Goal: Transaction & Acquisition: Purchase product/service

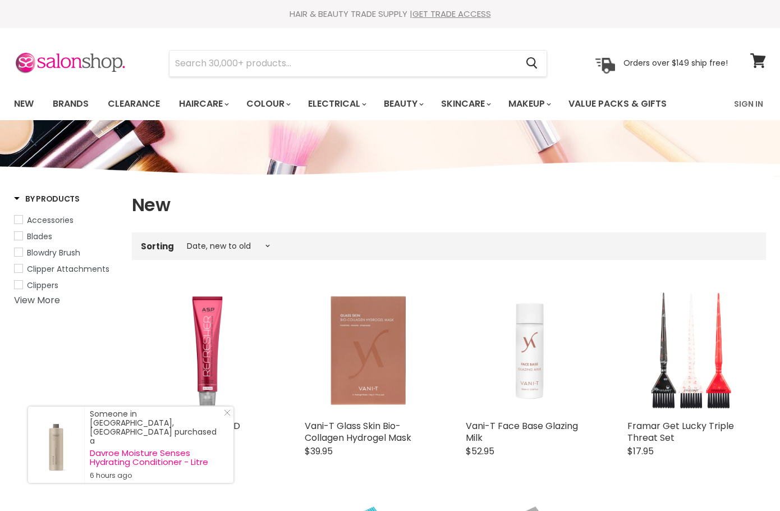
select select "created-descending"
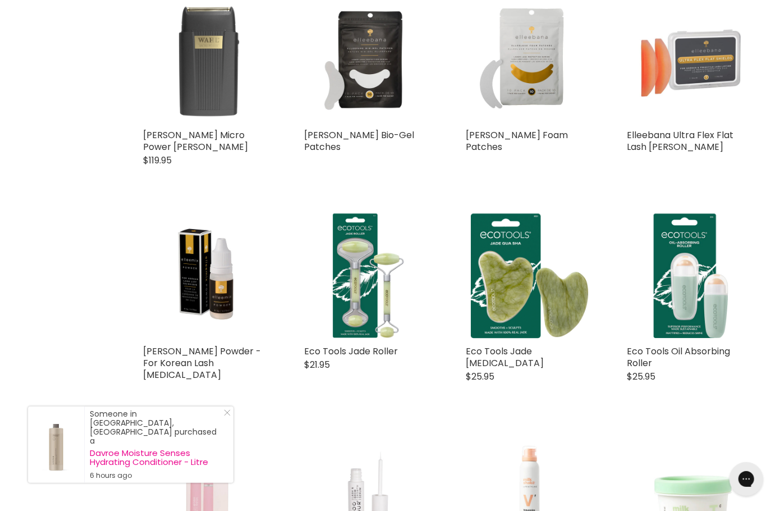
scroll to position [1191, 0]
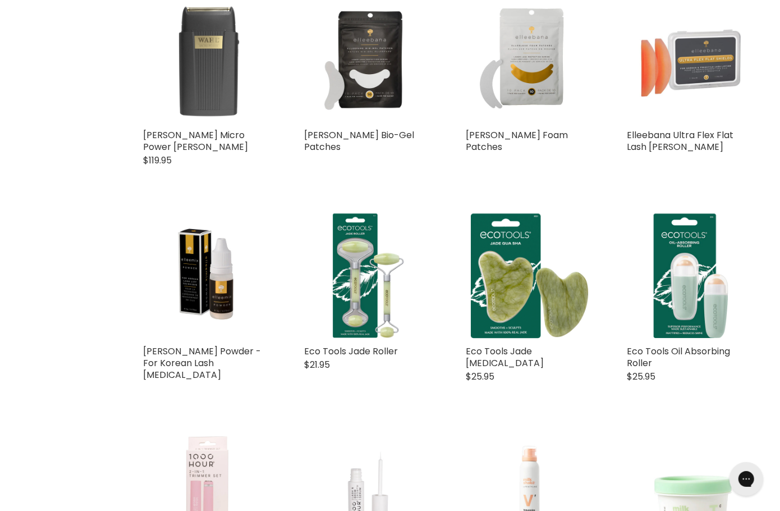
click at [598, 12] on div "Elleebana ElleeLuxe Foam Patches Elleebana Soft, flexible, and ultra-comfortabl…" at bounding box center [530, 81] width 150 height 193
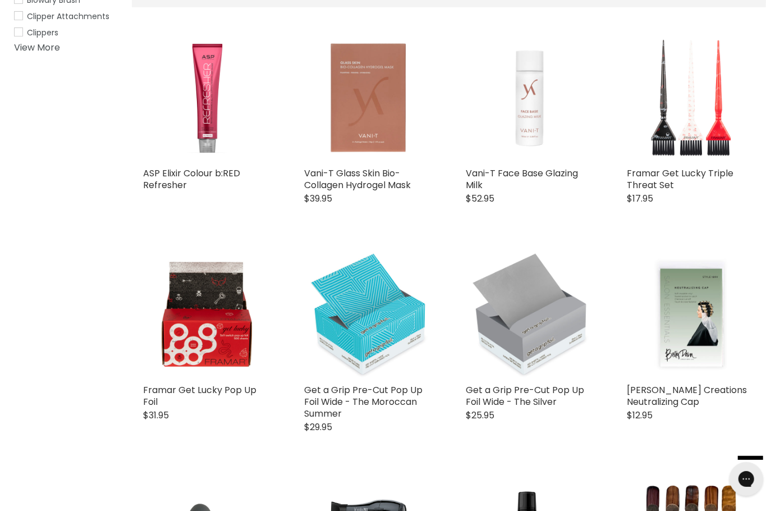
scroll to position [252, 0]
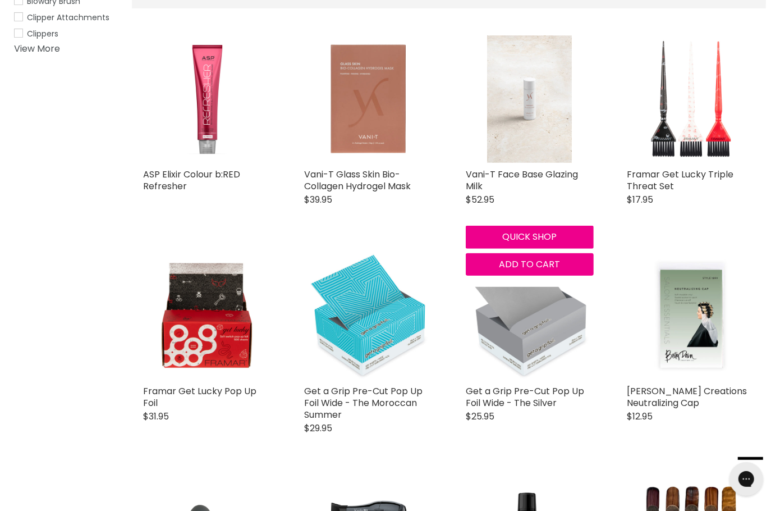
click at [542, 79] on img "Main content" at bounding box center [529, 99] width 85 height 128
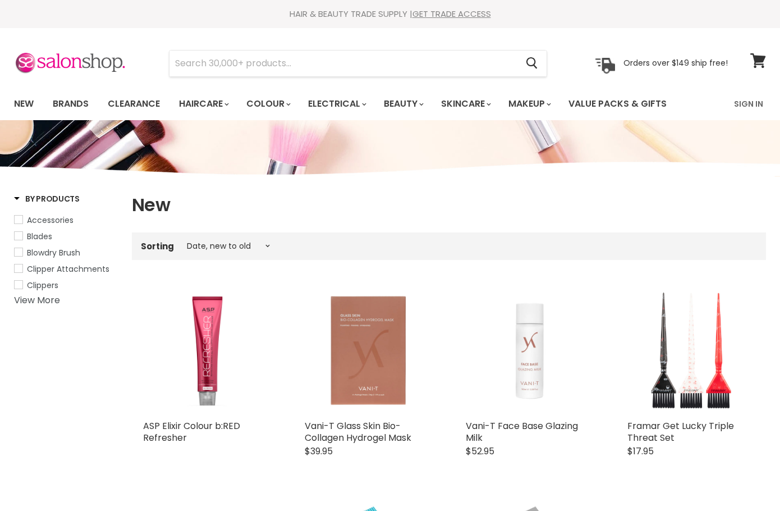
select select "created-descending"
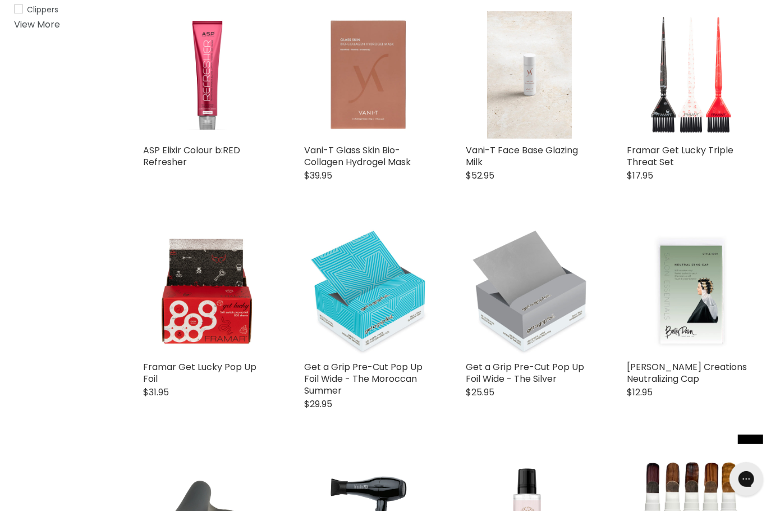
scroll to position [284, 0]
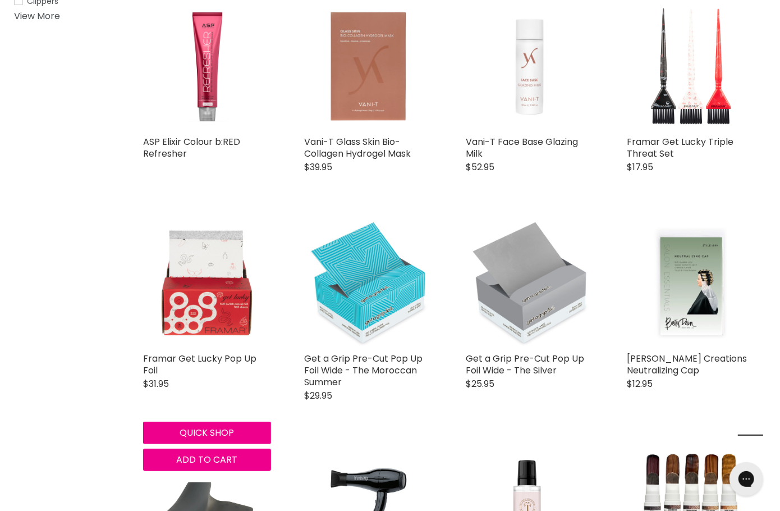
click at [202, 278] on img "Main content" at bounding box center [207, 283] width 114 height 128
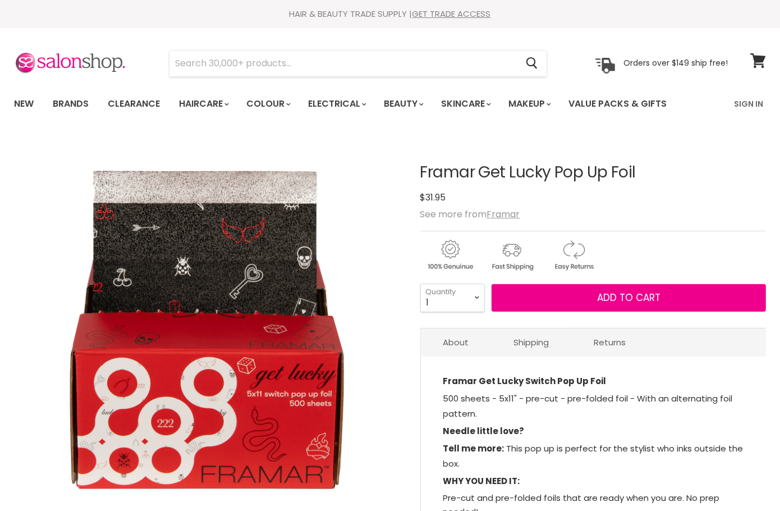
click at [460, 175] on h1 "Framar Get Lucky Pop Up Foil" at bounding box center [594, 172] width 346 height 17
drag, startPoint x: 0, startPoint y: 0, endPoint x: 460, endPoint y: 175, distance: 492.4
click at [460, 175] on h1 "Framar Get Lucky Pop Up Foil" at bounding box center [594, 172] width 346 height 17
copy div "Framar Get Lucky Pop Up Foil No reviews"
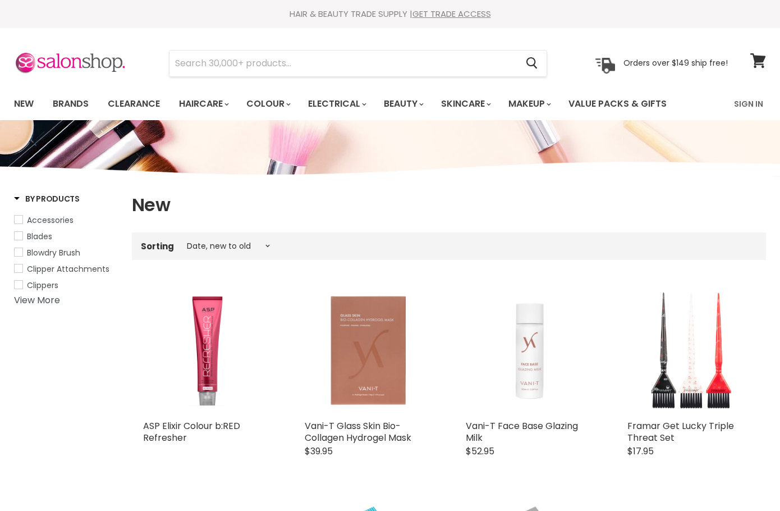
select select "created-descending"
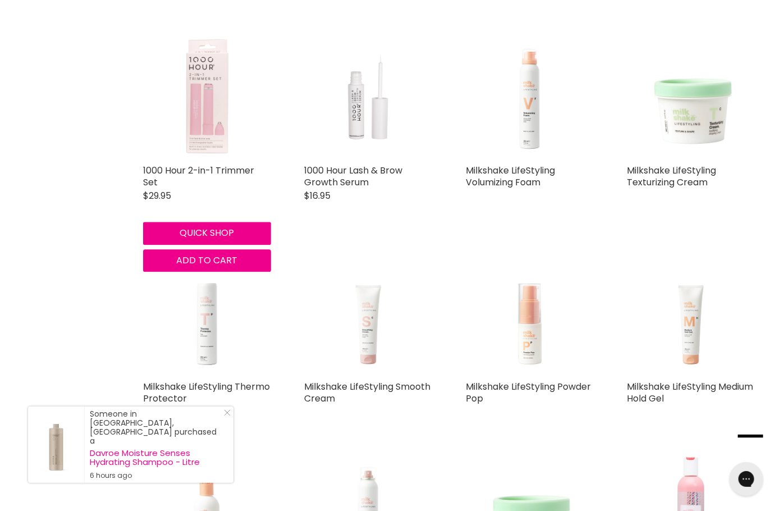
scroll to position [1593, 0]
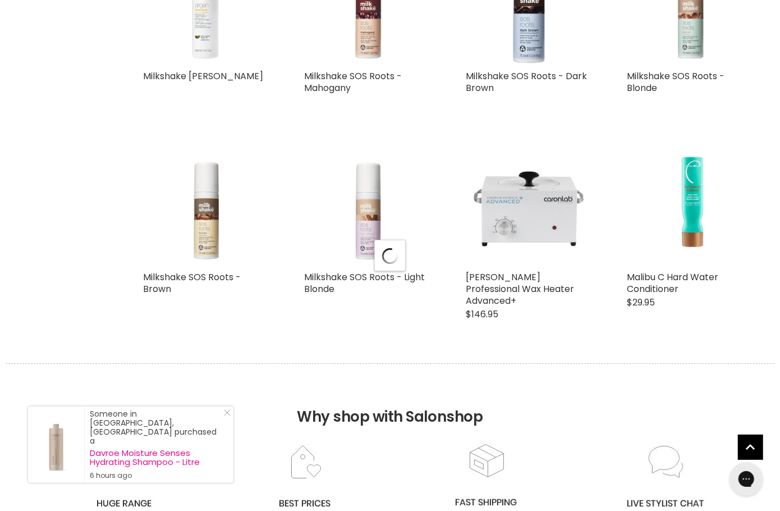
select select "created-descending"
